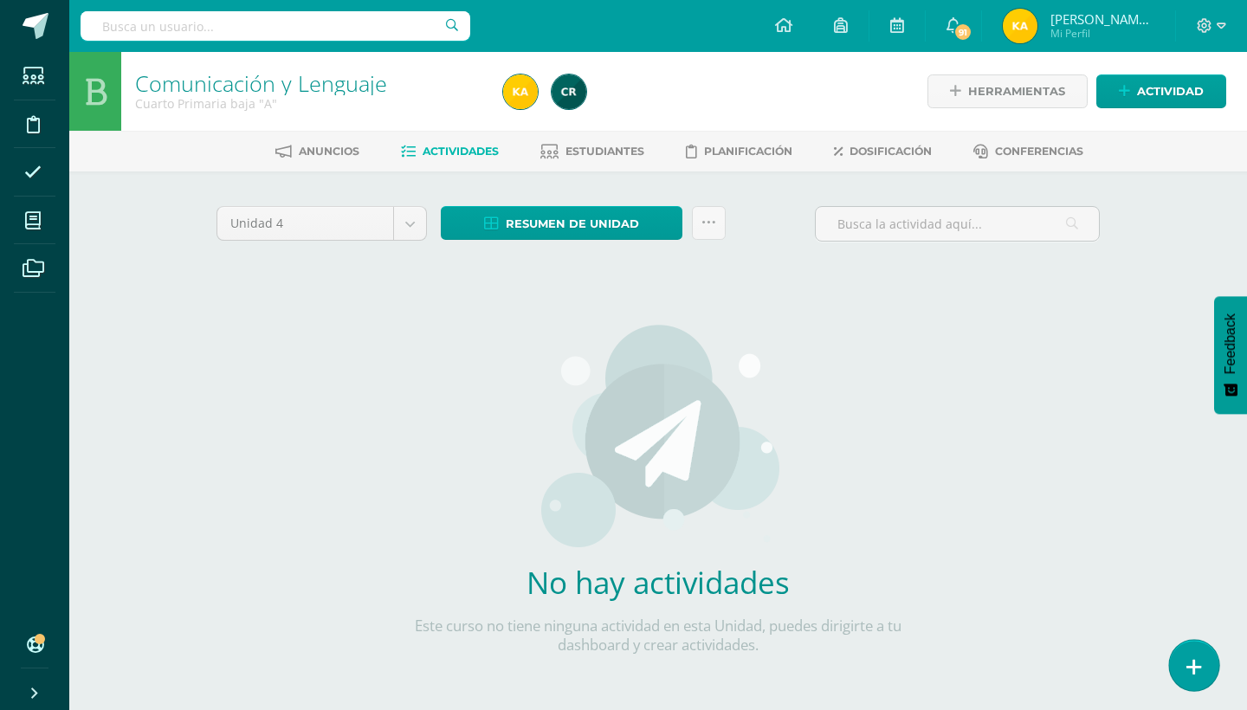
click at [1200, 680] on link at bounding box center [1193, 665] width 49 height 50
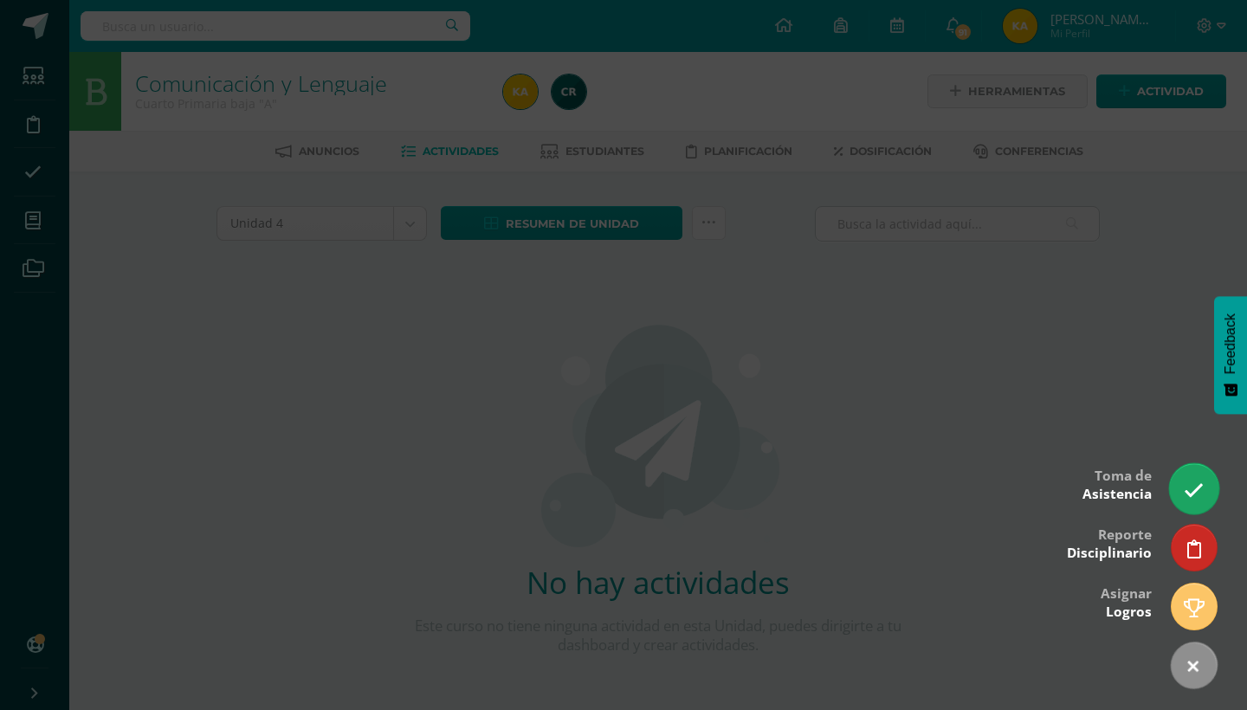
click at [1196, 485] on icon at bounding box center [1194, 491] width 20 height 20
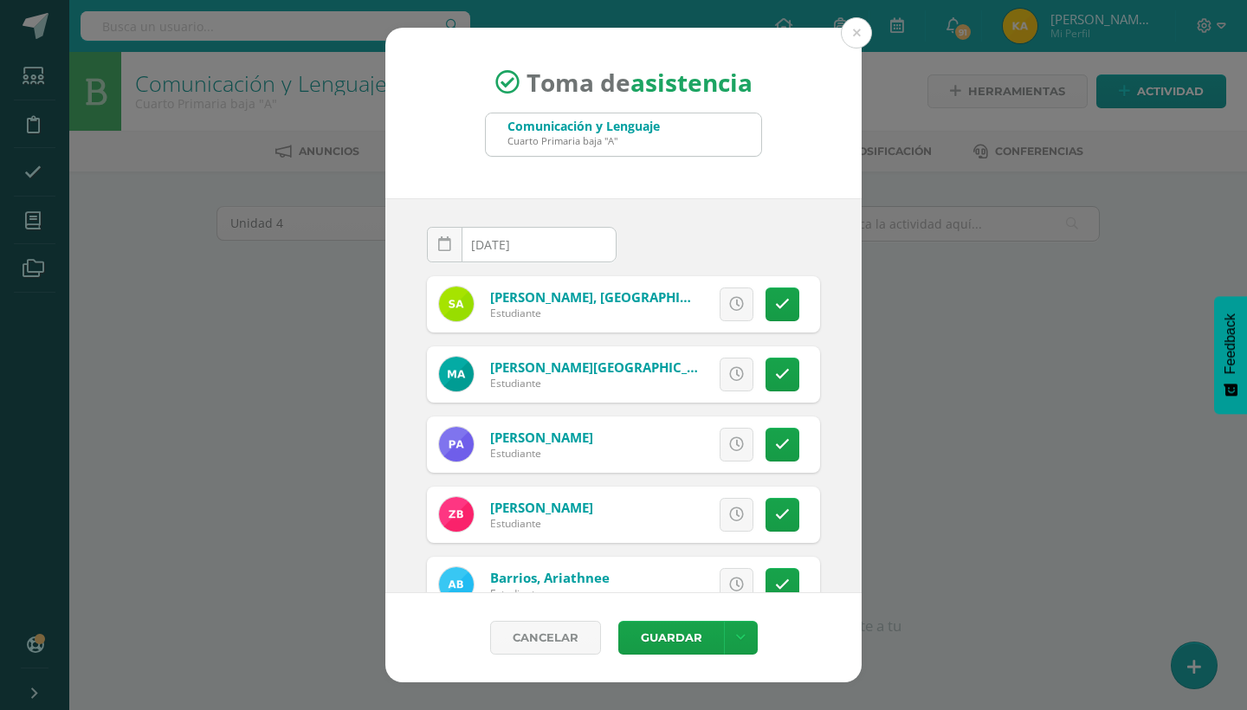
click at [838, 337] on div "[DATE] August, 2025 Mo Tu We Th Fr Sa Su 28 29 30 31 1 2 3 4 5 6 7 8 9 10 11 12…" at bounding box center [623, 395] width 476 height 395
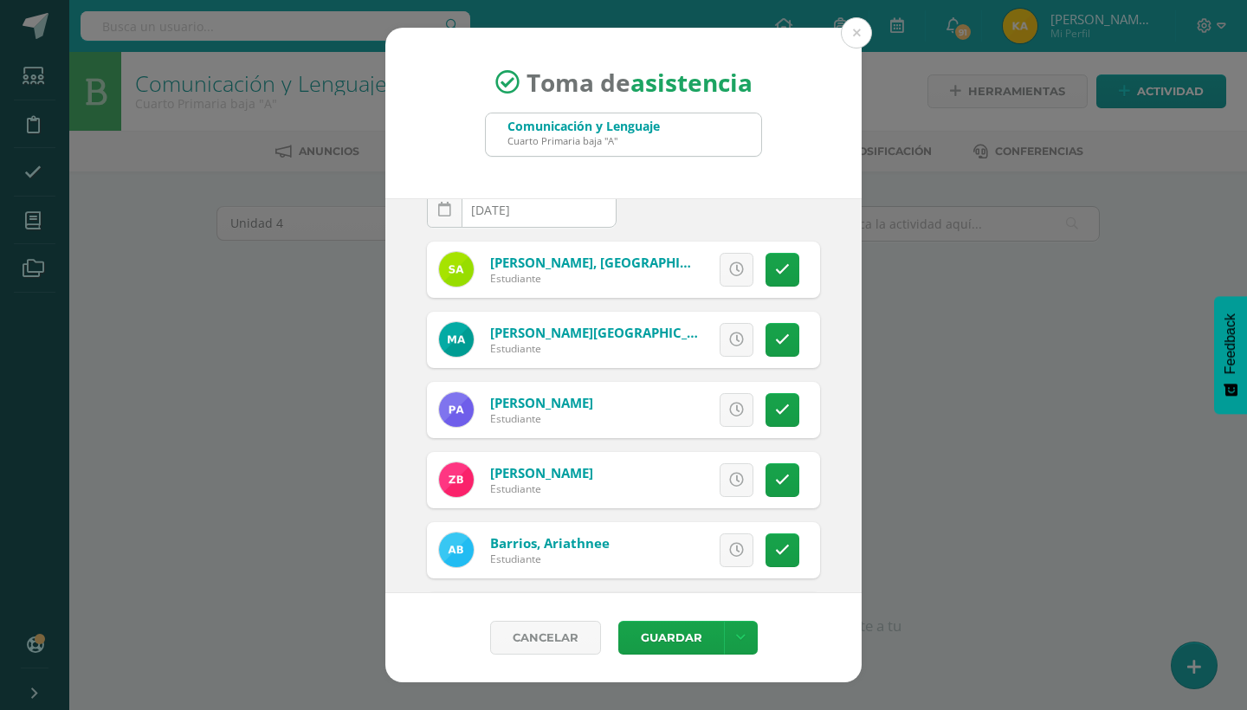
scroll to position [69, 0]
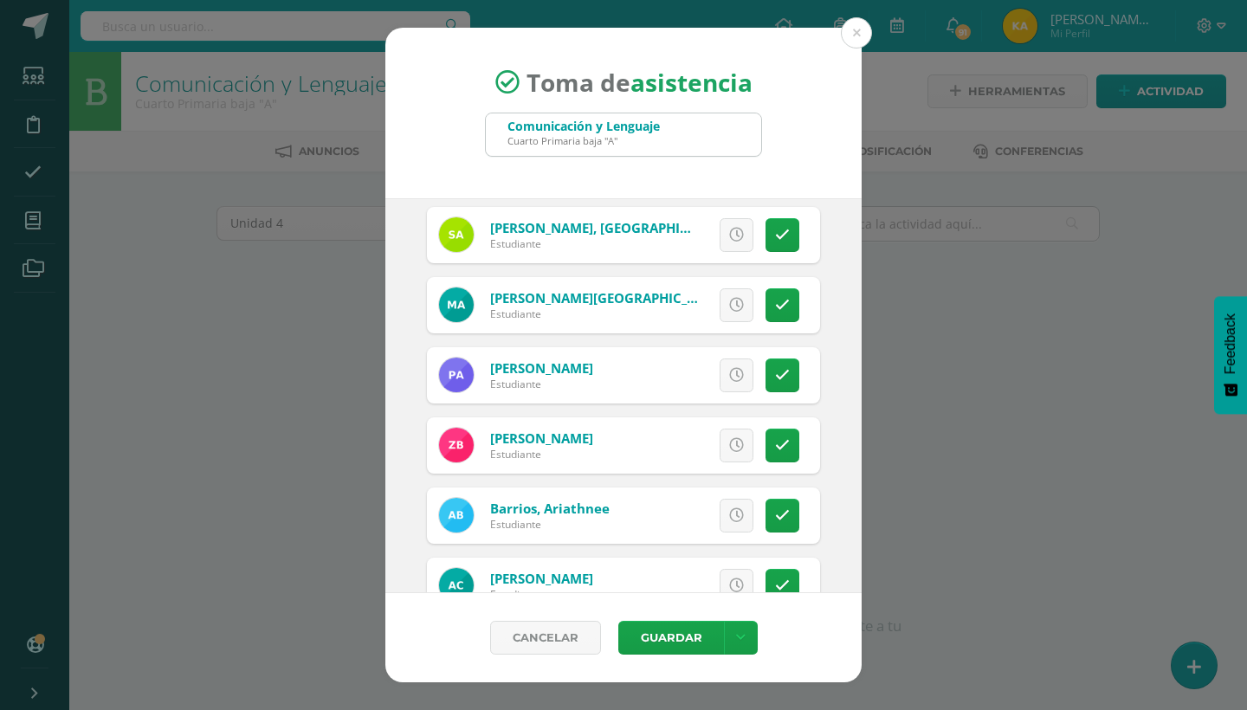
click at [480, 48] on div "Toma de asistencia Comunicación y Lenguaje Cuarto Primaria baja "A"" at bounding box center [623, 113] width 476 height 171
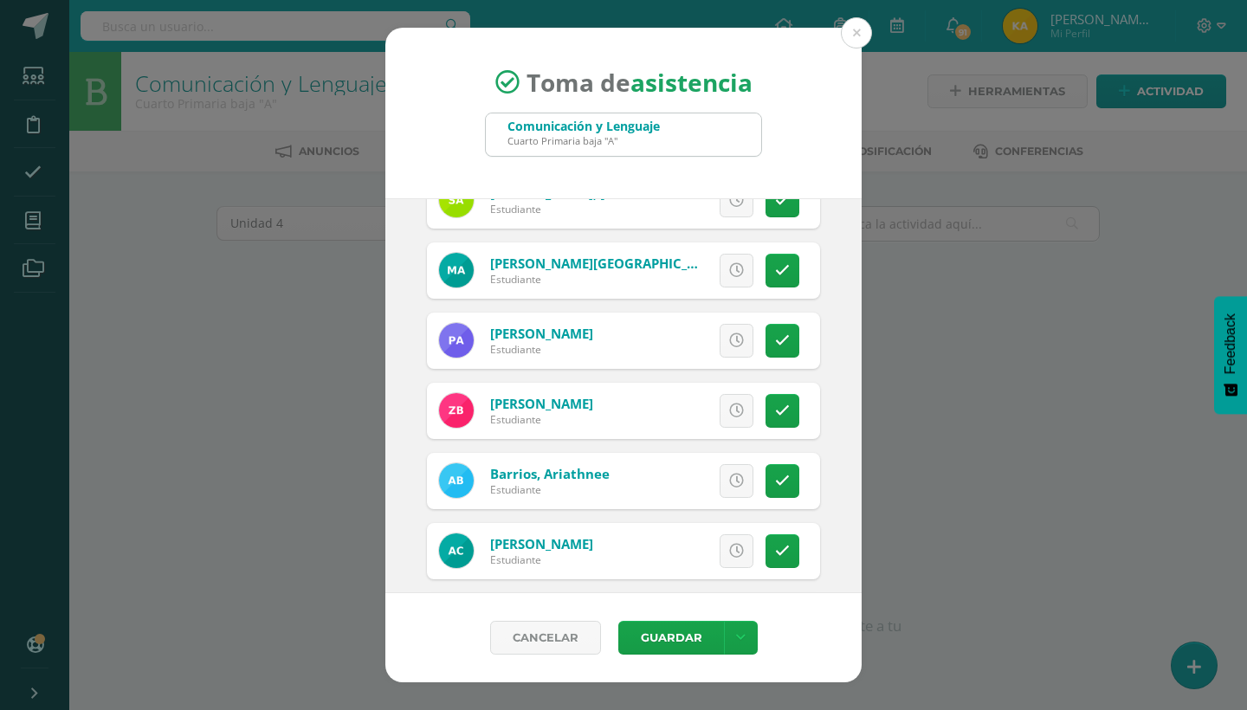
click at [854, 287] on div "[DATE] August, 2025 Mo Tu We Th Fr Sa Su 28 29 30 31 1 2 3 4 5 6 7 8 9 10 11 12…" at bounding box center [623, 395] width 476 height 395
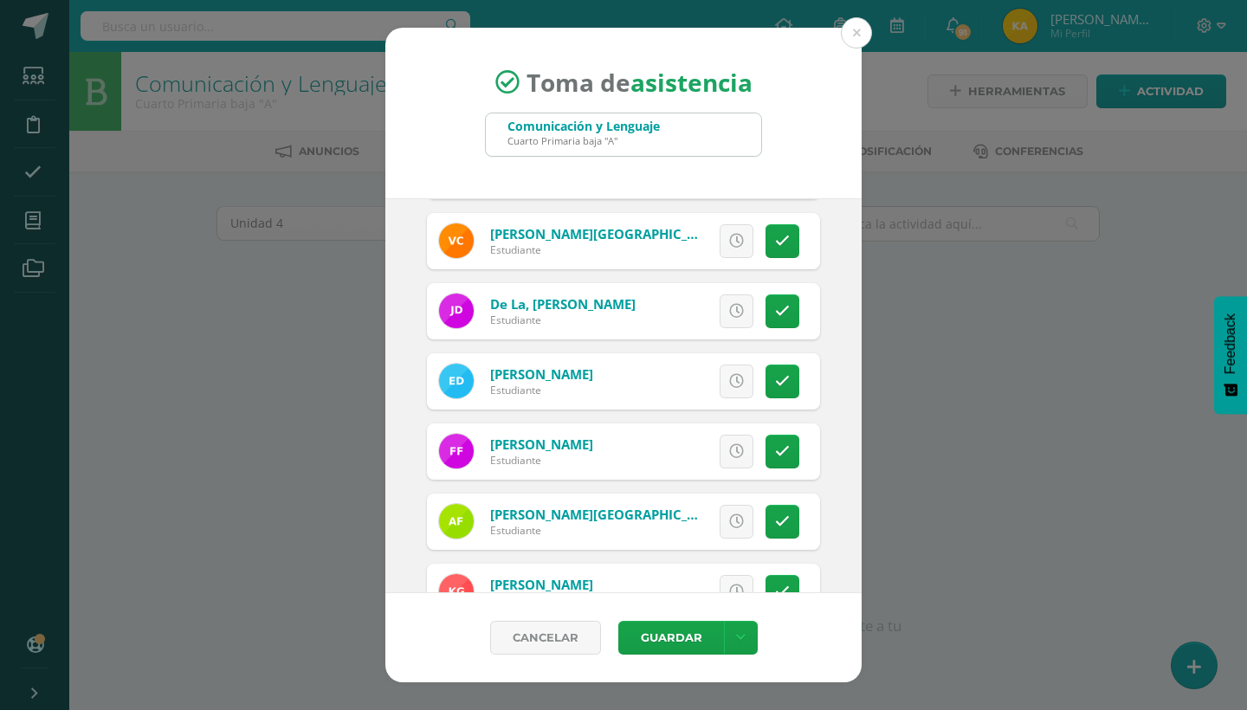
scroll to position [520, 0]
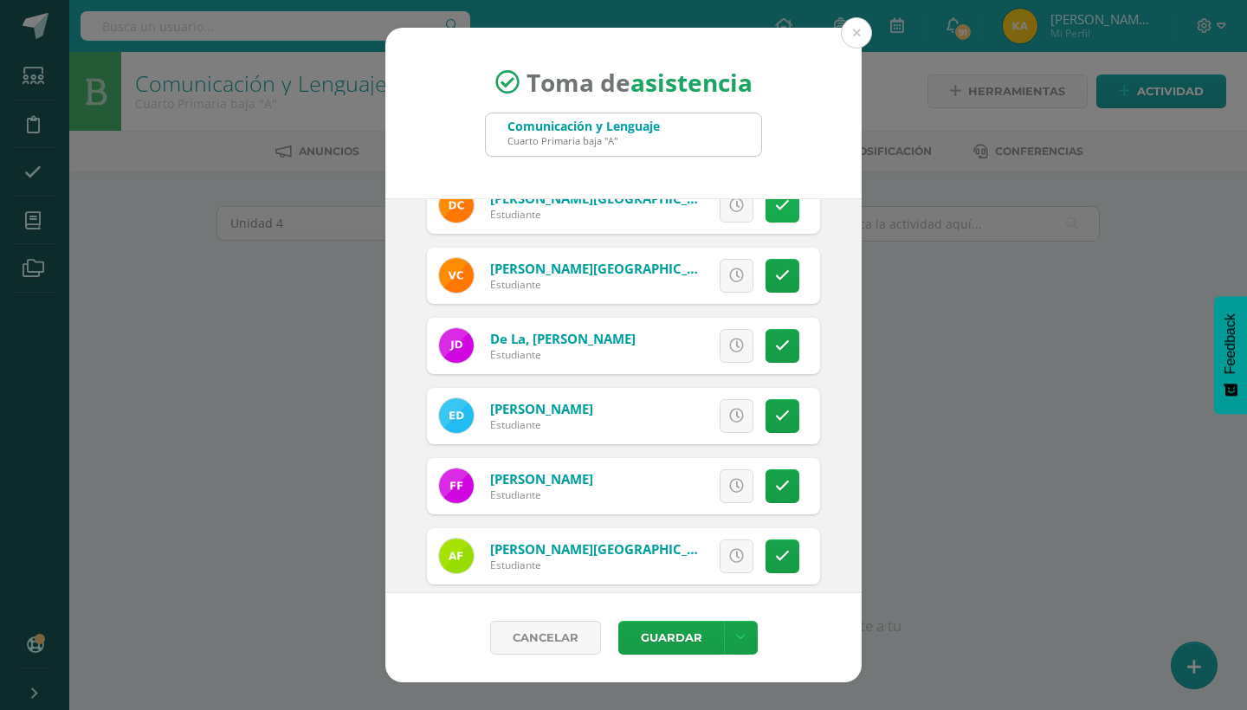
click at [780, 209] on icon at bounding box center [782, 205] width 15 height 15
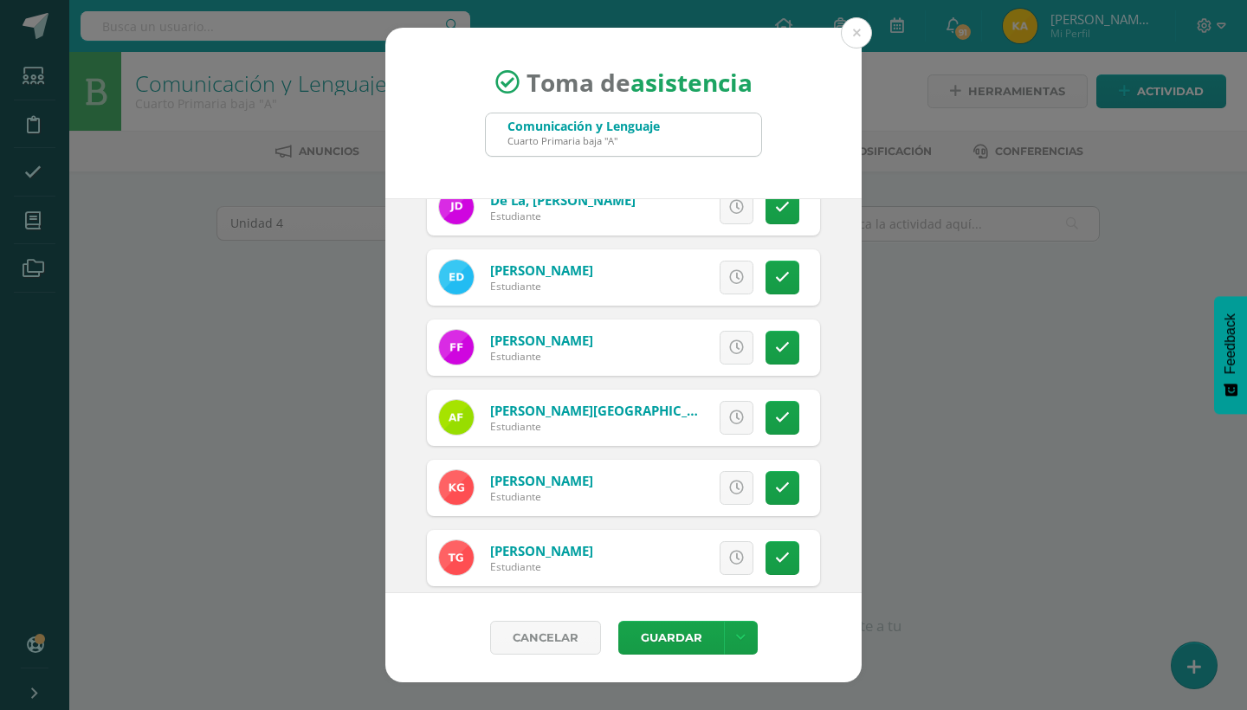
scroll to position [693, 0]
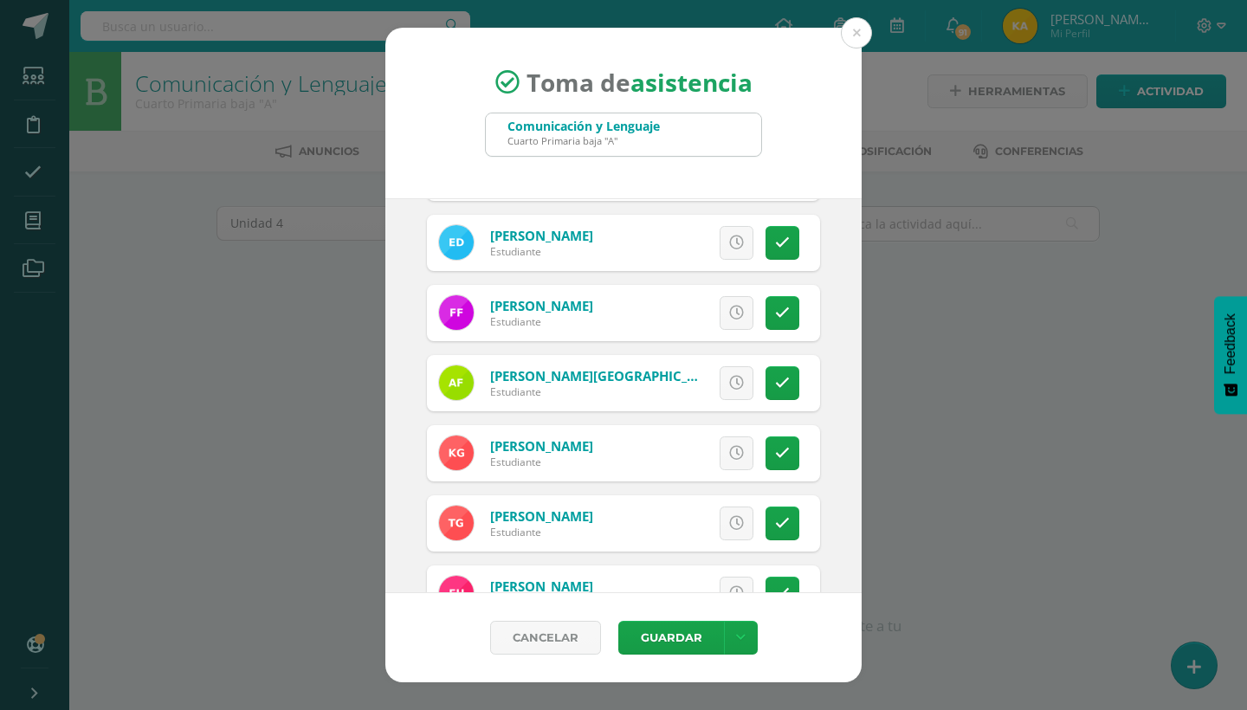
click at [850, 394] on div "[DATE] August, 2025 Mo Tu We Th Fr Sa Su 28 29 30 31 1 2 3 4 5 6 7 8 9 10 11 12…" at bounding box center [623, 395] width 476 height 395
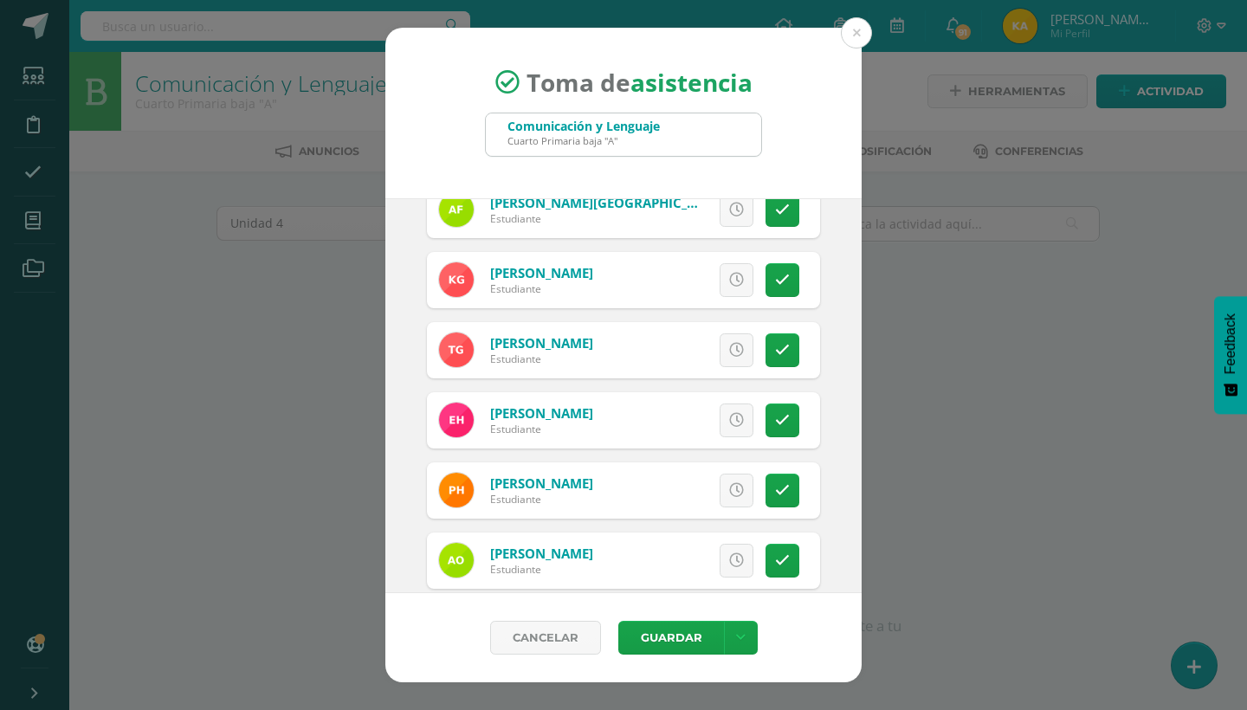
scroll to position [901, 0]
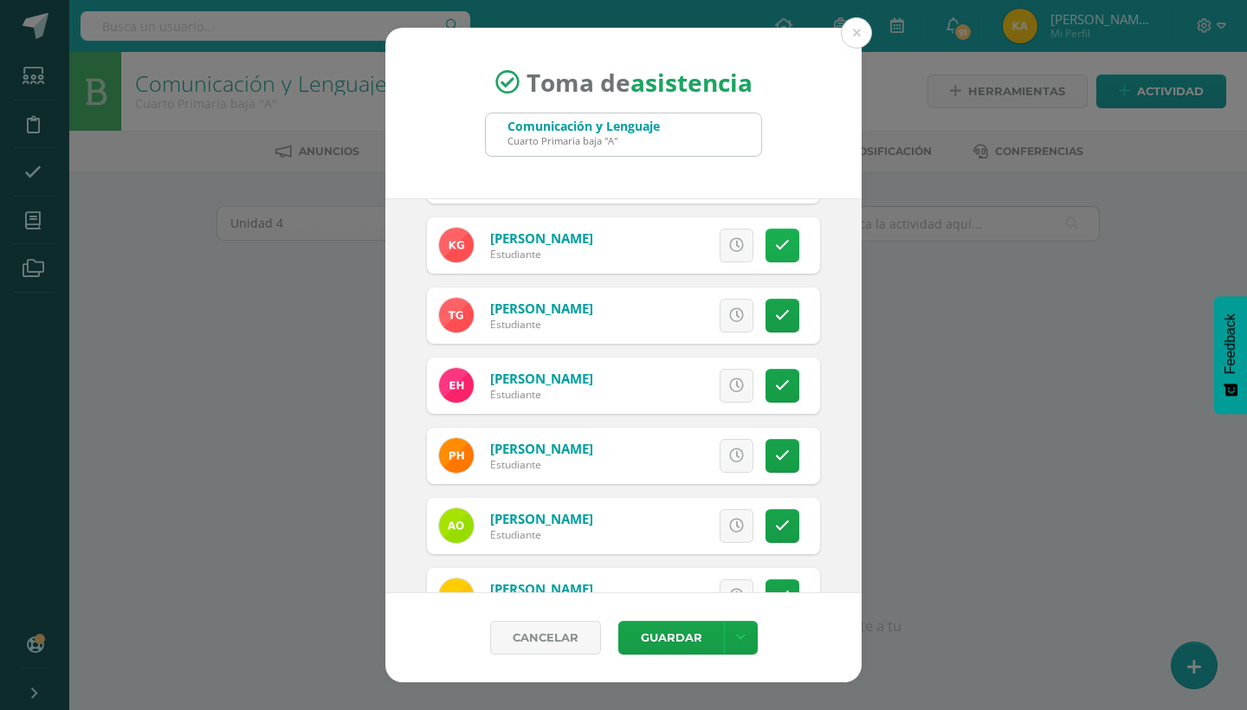
click at [794, 247] on link at bounding box center [783, 246] width 34 height 34
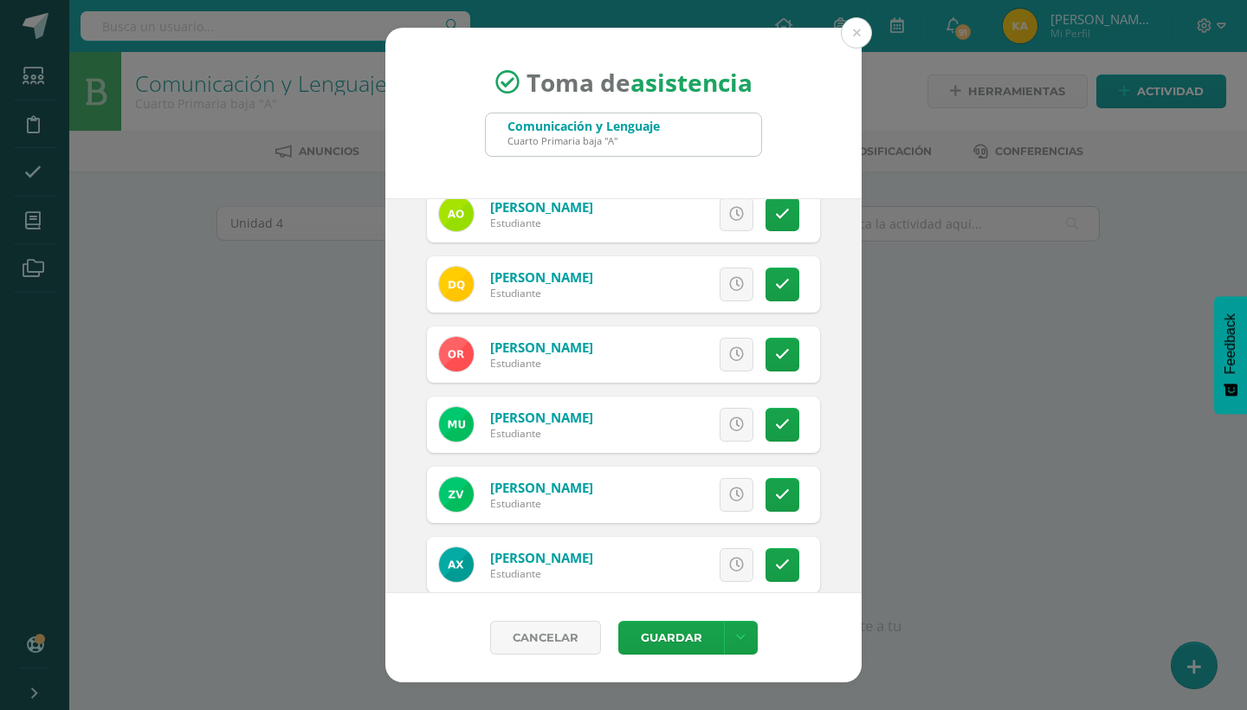
scroll to position [1241, 0]
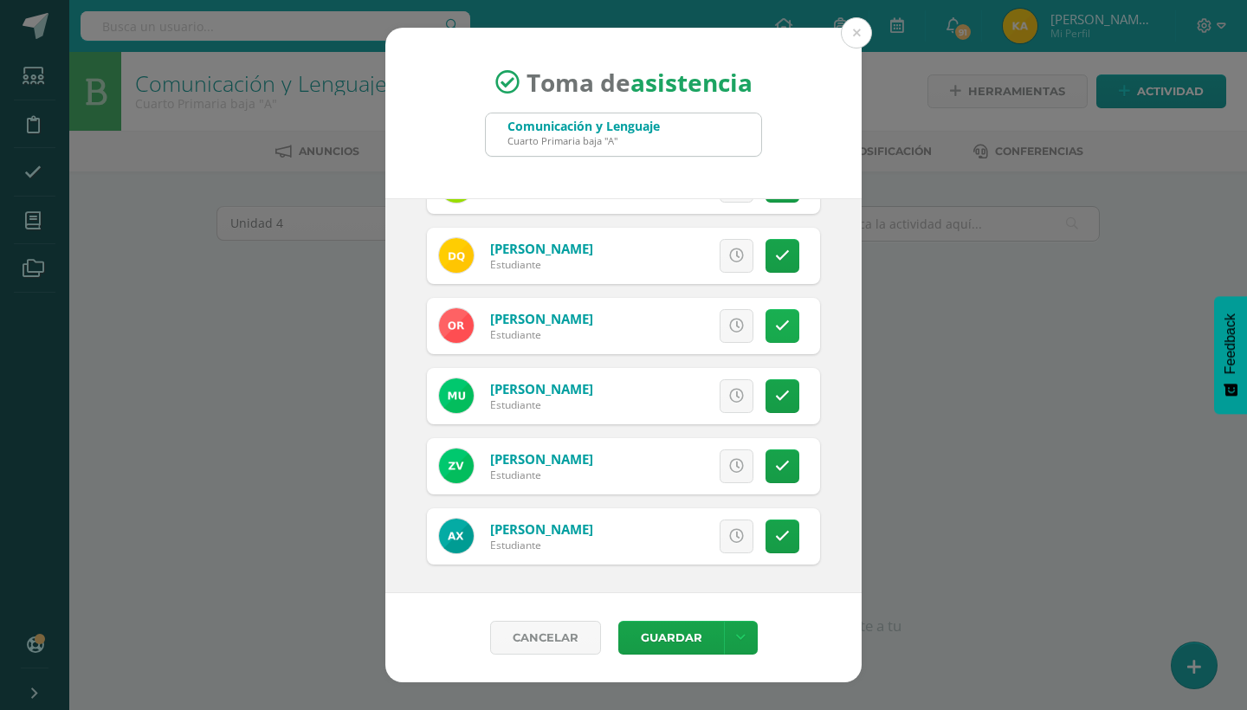
click at [790, 321] on link at bounding box center [783, 326] width 34 height 34
click at [856, 436] on div "[DATE] August, 2025 Mo Tu We Th Fr Sa Su 28 29 30 31 1 2 3 4 5 6 7 8 9 10 11 12…" at bounding box center [623, 395] width 476 height 395
click at [844, 379] on div "[DATE] August, 2025 Mo Tu We Th Fr Sa Su 28 29 30 31 1 2 3 4 5 6 7 8 9 10 11 12…" at bounding box center [623, 395] width 476 height 395
click at [670, 637] on button "Guardar" at bounding box center [671, 638] width 106 height 34
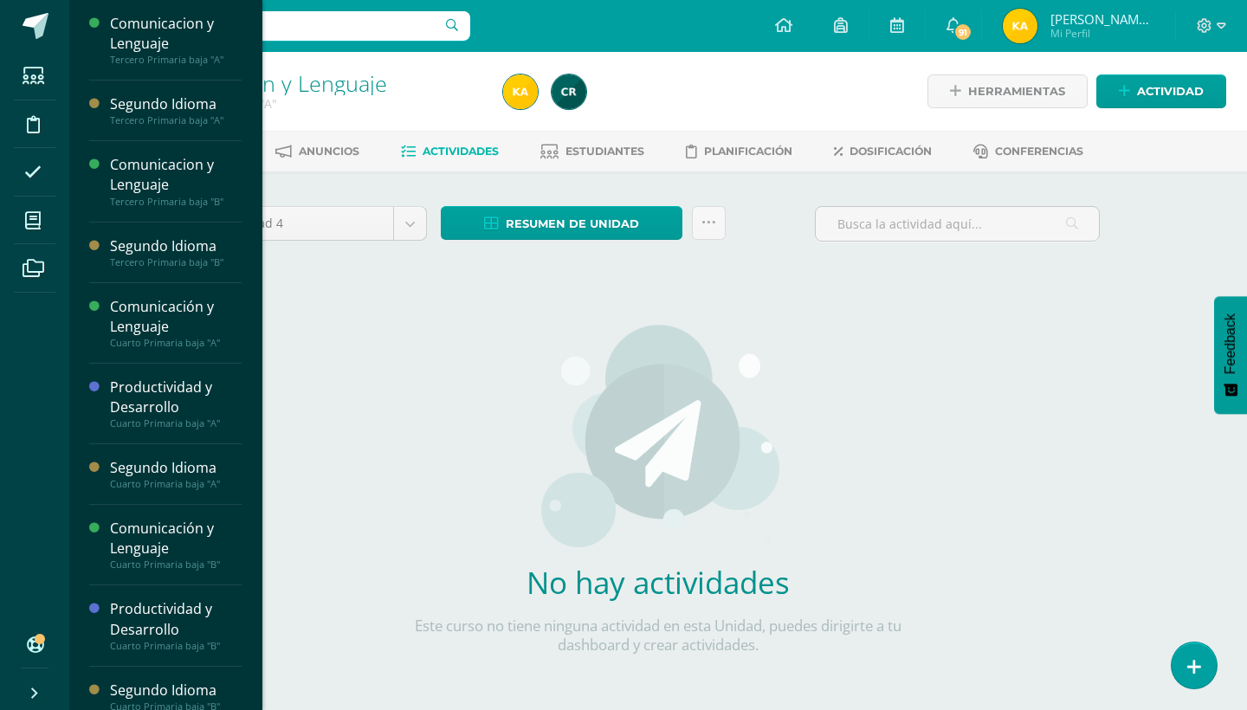
scroll to position [5, 0]
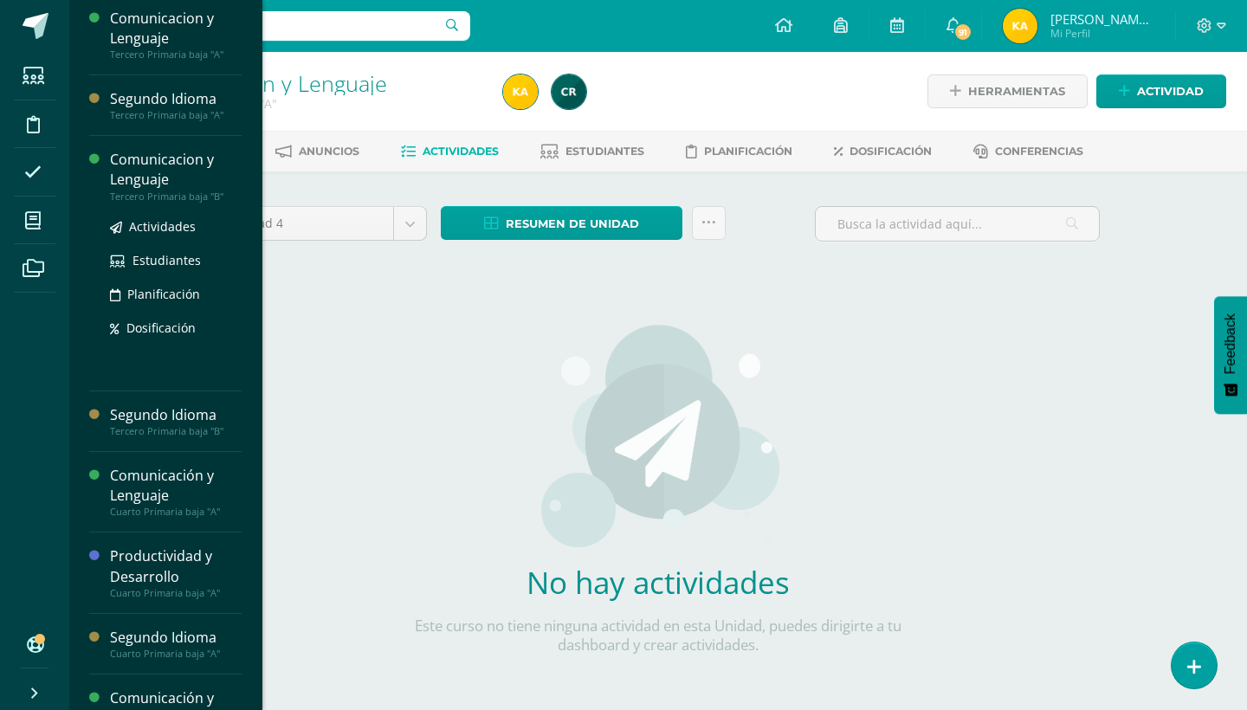
click at [179, 165] on div "Comunicacion y Lenguaje" at bounding box center [176, 170] width 132 height 40
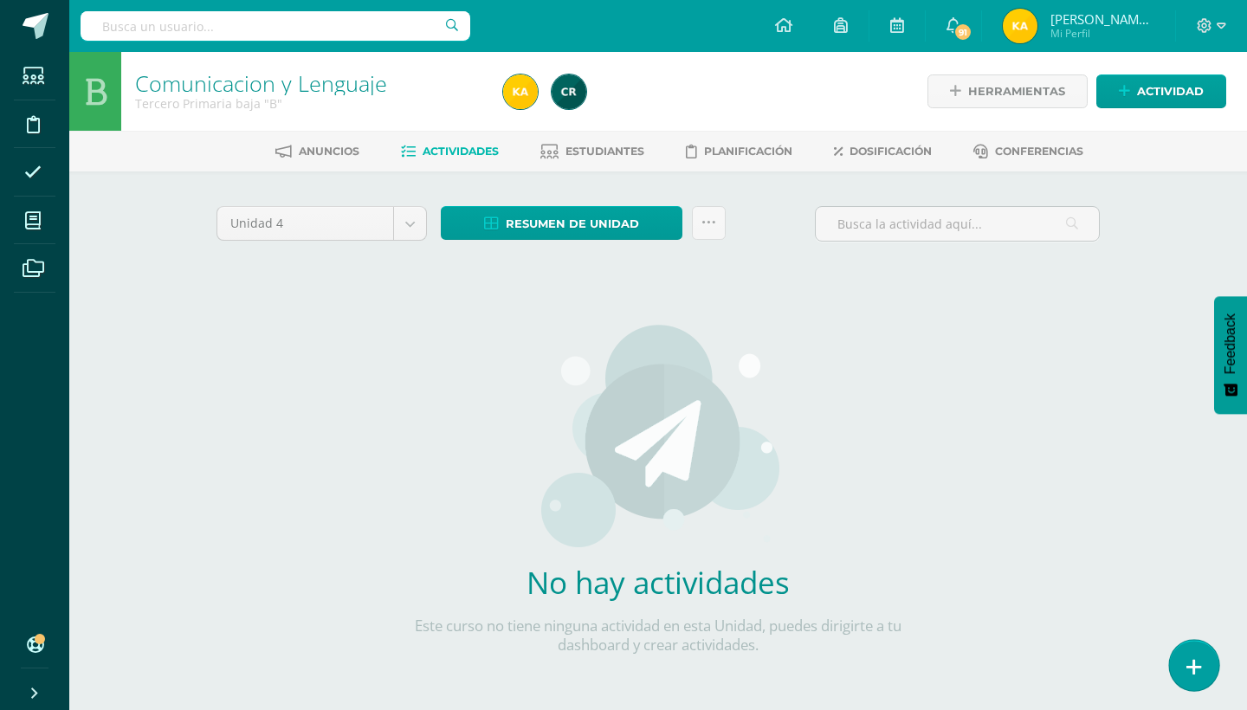
click at [1183, 651] on link at bounding box center [1193, 665] width 49 height 50
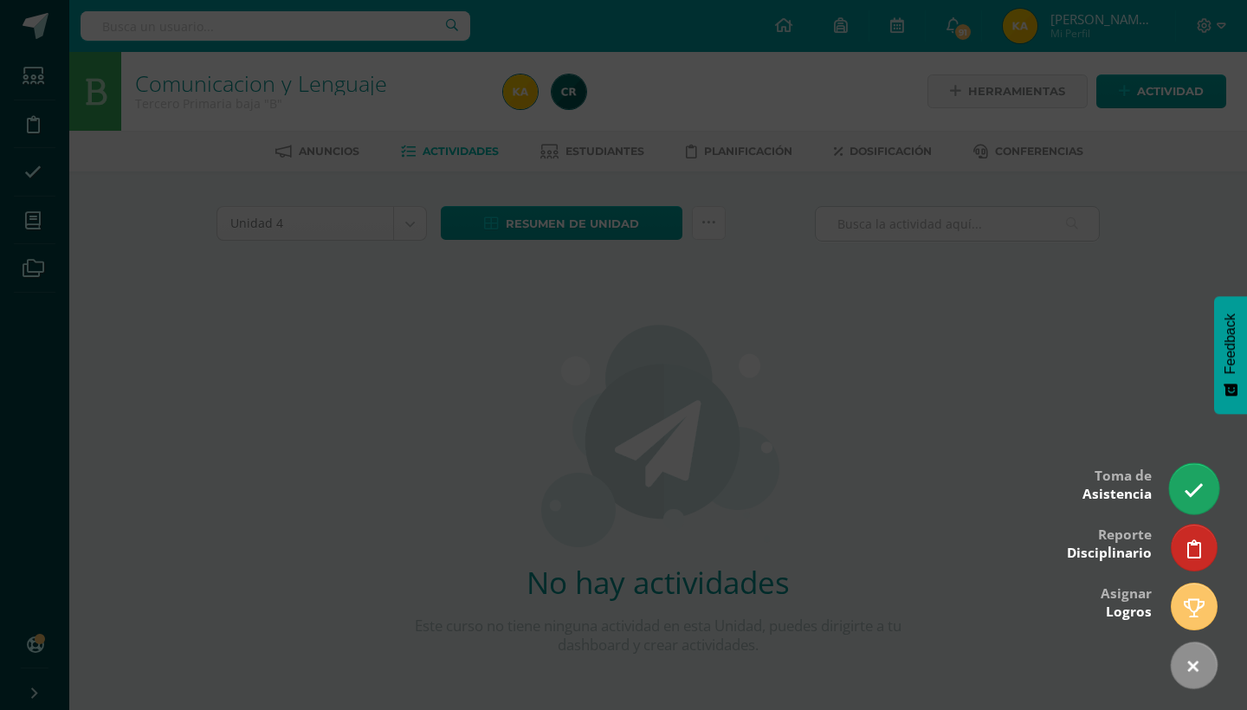
click at [1183, 499] on link at bounding box center [1193, 488] width 49 height 50
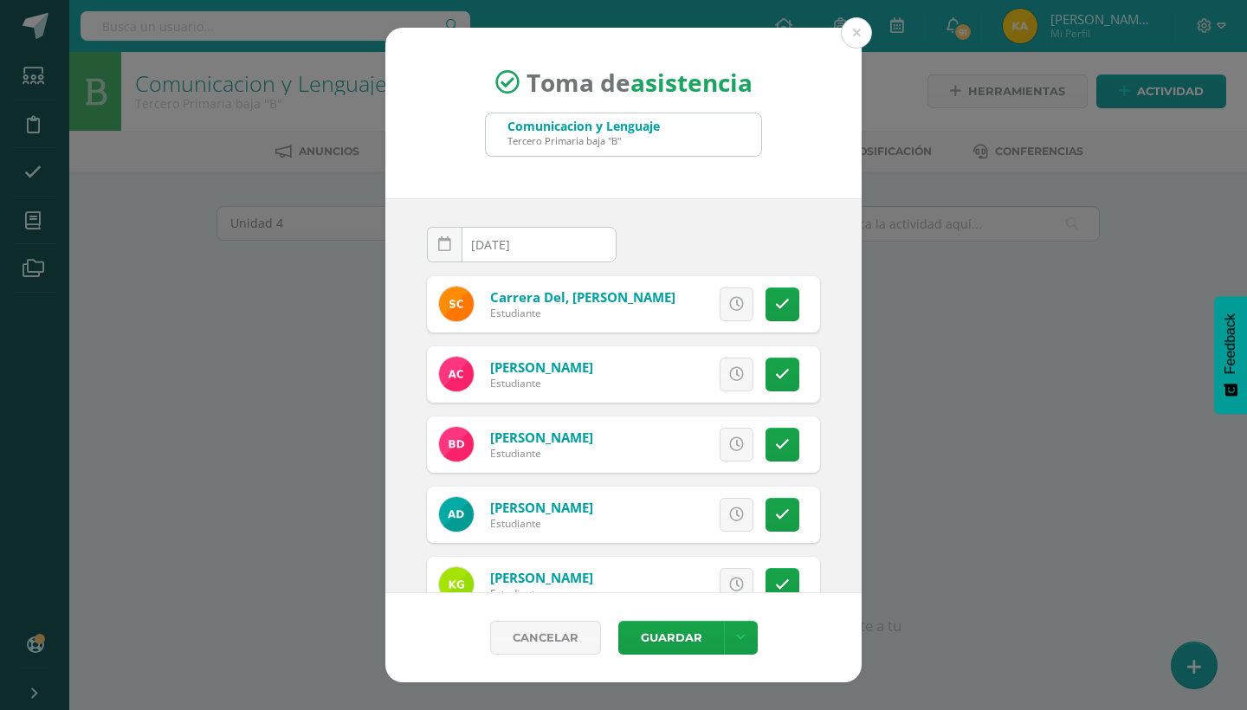
click at [841, 391] on div "2025-08-11 August, 2025 Mo Tu We Th Fr Sa Su 28 29 30 31 1 2 3 4 5 6 7 8 9 10 1…" at bounding box center [623, 395] width 476 height 395
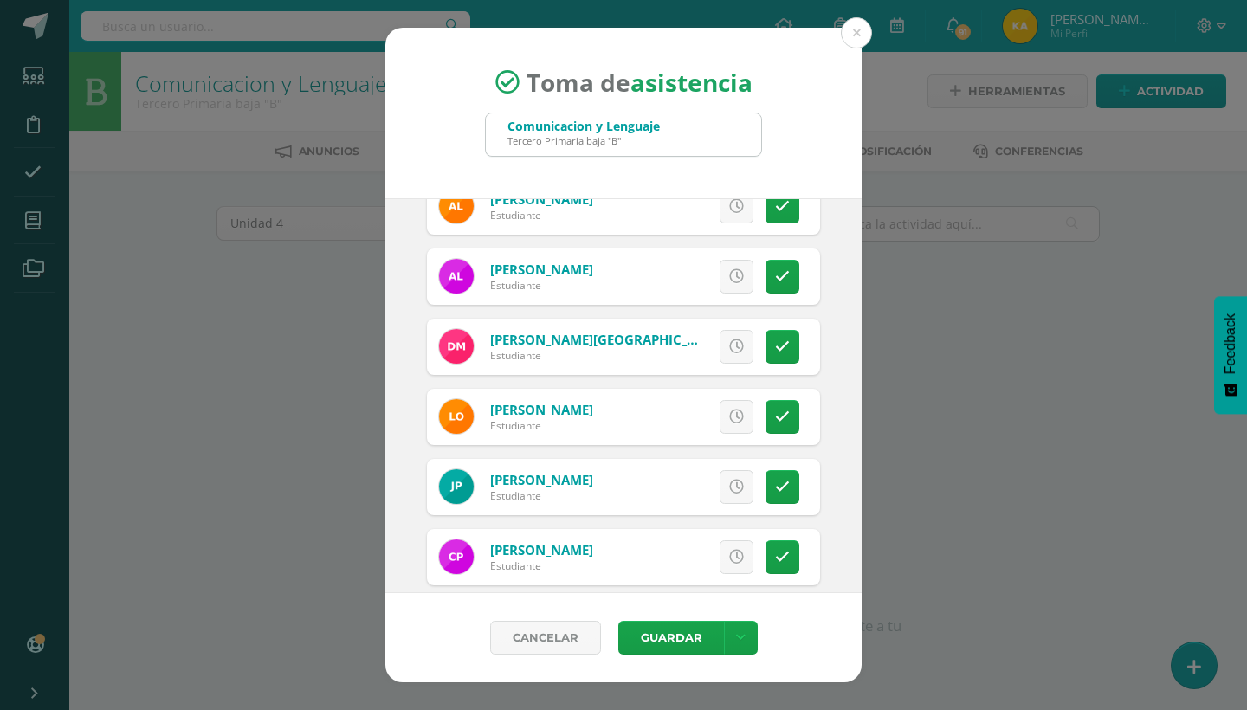
scroll to position [610, 0]
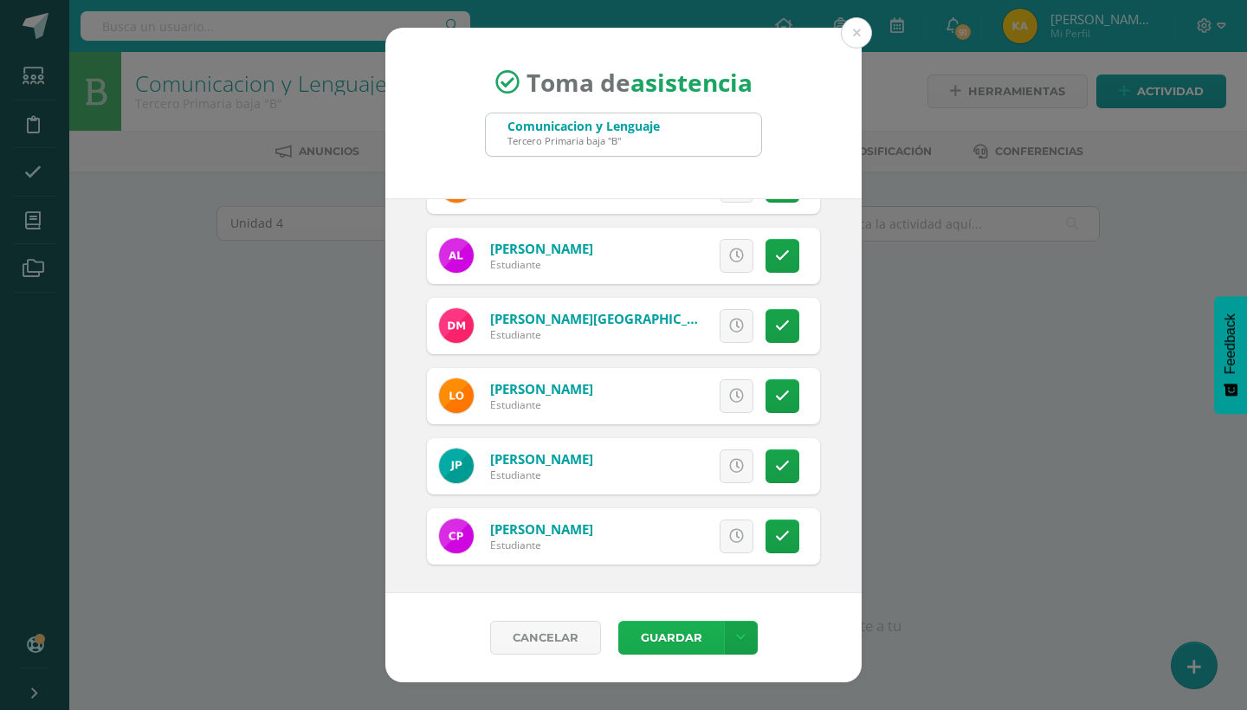
click at [676, 628] on button "Guardar" at bounding box center [671, 638] width 106 height 34
